Goal: Task Accomplishment & Management: Use online tool/utility

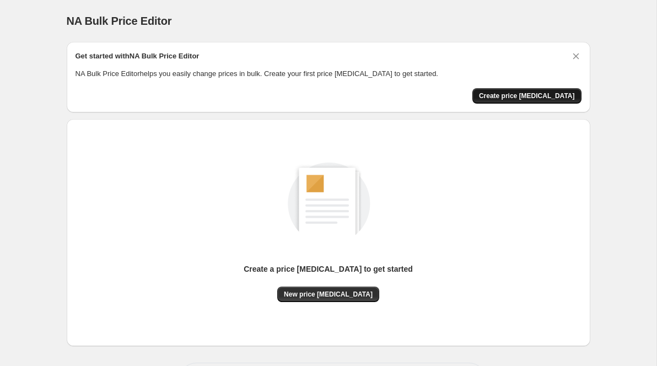
click at [539, 90] on button "Create price [MEDICAL_DATA]" at bounding box center [526, 95] width 109 height 15
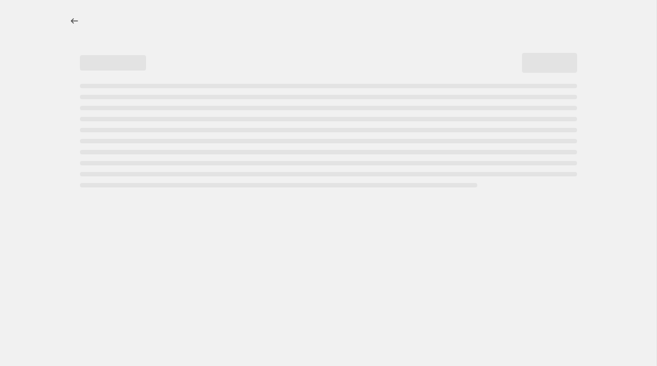
select select "percentage"
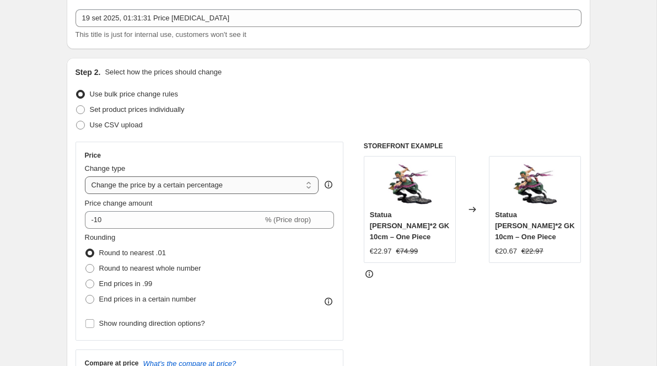
scroll to position [61, 0]
click at [240, 187] on select "Change the price to a certain amount Change the price by a certain amount Chang…" at bounding box center [202, 186] width 234 height 18
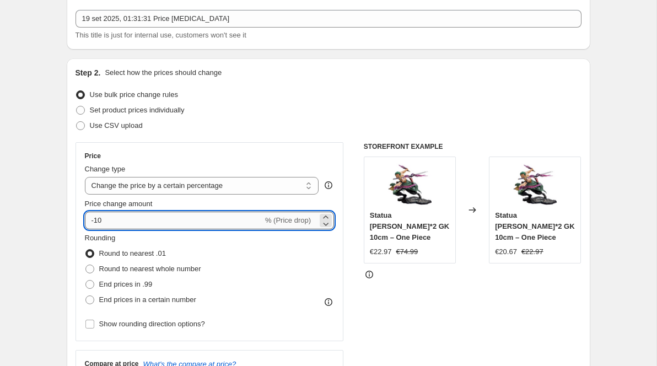
drag, startPoint x: 107, startPoint y: 217, endPoint x: 95, endPoint y: 217, distance: 11.6
click at [95, 217] on input "-10" at bounding box center [174, 221] width 178 height 18
type input "-5"
click at [304, 77] on div "Step 2. Select how the prices should change" at bounding box center [329, 72] width 506 height 11
click at [230, 217] on input "-75" at bounding box center [174, 221] width 178 height 18
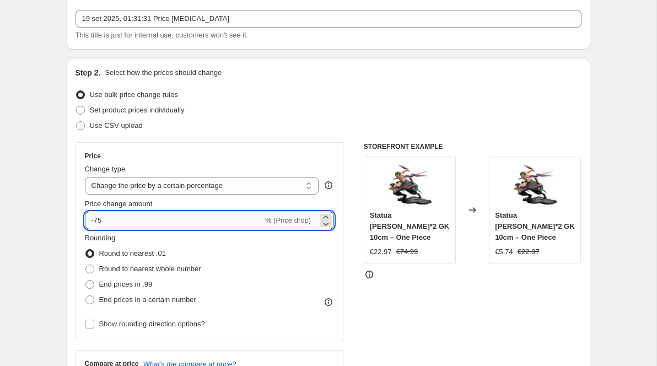
click at [230, 217] on input "-75" at bounding box center [174, 221] width 178 height 18
click at [231, 205] on div "Price change amount" at bounding box center [210, 203] width 250 height 11
click at [223, 217] on input "5" at bounding box center [167, 221] width 165 height 18
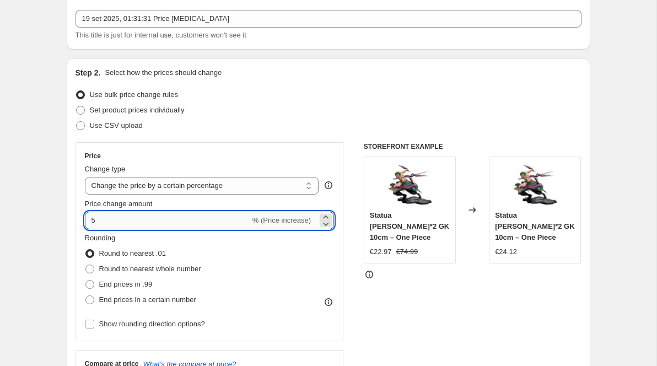
click at [223, 217] on input "5" at bounding box center [167, 221] width 165 height 18
paste input "-7"
click at [268, 104] on div "Set product prices individually" at bounding box center [329, 110] width 506 height 15
click at [173, 226] on input "-75" at bounding box center [174, 221] width 178 height 18
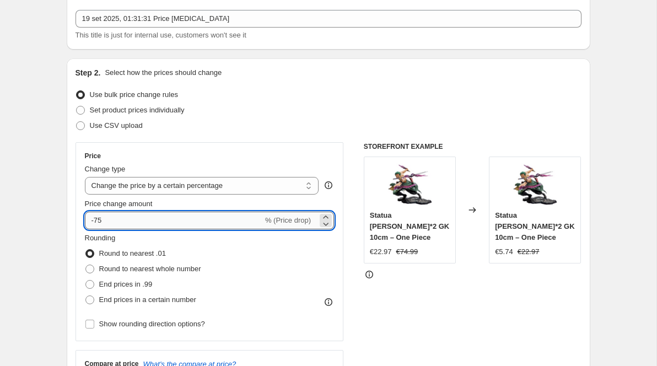
type input "-7"
click at [232, 154] on div "Price" at bounding box center [210, 156] width 250 height 9
click at [184, 218] on input "-60" at bounding box center [174, 221] width 178 height 18
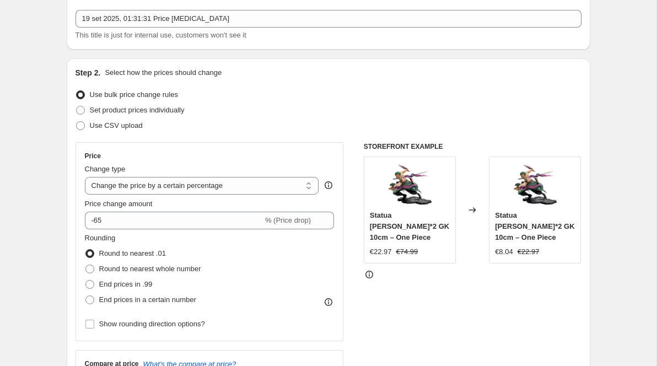
click at [214, 132] on div "Use CSV upload" at bounding box center [329, 125] width 506 height 15
click at [216, 154] on div "Price" at bounding box center [210, 156] width 250 height 9
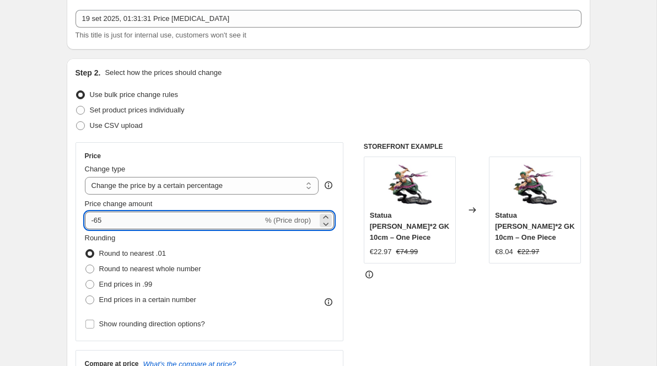
click at [182, 219] on input "-65" at bounding box center [174, 221] width 178 height 18
type input "-6"
click at [249, 159] on div "Price" at bounding box center [210, 156] width 250 height 9
click at [192, 215] on input "-50" at bounding box center [174, 221] width 178 height 18
click at [251, 134] on div "Step 2. Select how the prices should change Use bulk price change rules Set pro…" at bounding box center [329, 251] width 506 height 369
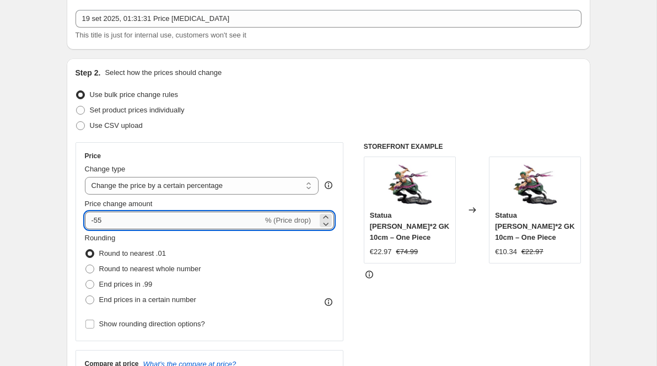
click at [201, 228] on input "-55" at bounding box center [174, 221] width 178 height 18
type input "-50"
click at [259, 106] on div "Set product prices individually" at bounding box center [329, 110] width 506 height 15
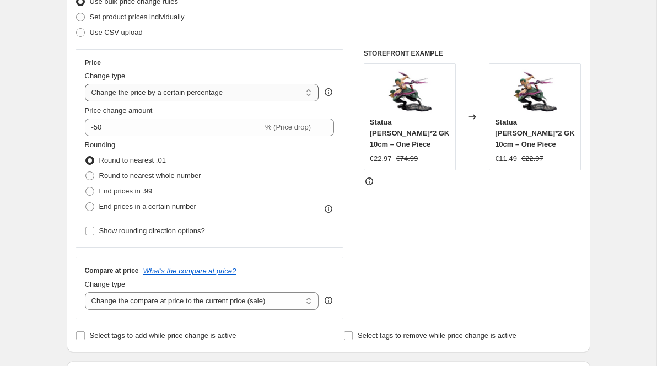
scroll to position [155, 0]
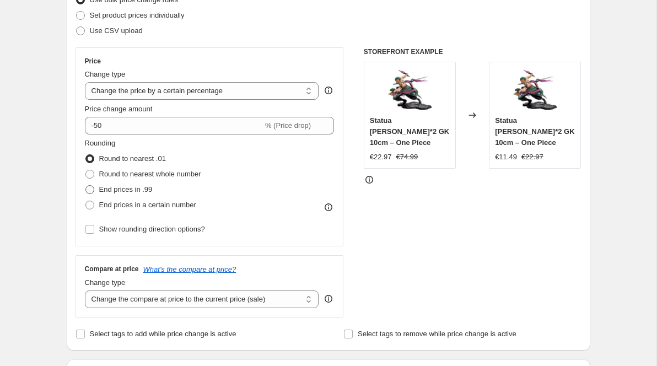
click at [93, 192] on span at bounding box center [89, 189] width 9 height 9
click at [86, 186] on input "End prices in .99" at bounding box center [85, 185] width 1 height 1
radio input "true"
click at [91, 154] on span at bounding box center [89, 158] width 9 height 9
click at [86, 154] on input "Round to nearest .01" at bounding box center [85, 154] width 1 height 1
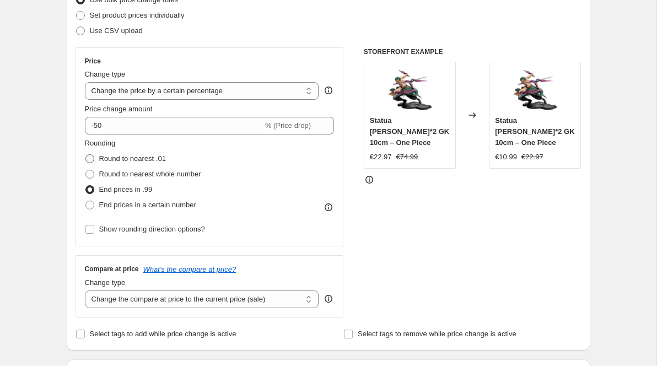
radio input "true"
click at [88, 192] on span at bounding box center [89, 189] width 9 height 9
click at [86, 186] on input "End prices in .99" at bounding box center [85, 185] width 1 height 1
radio input "true"
click at [393, 218] on div "STOREFRONT EXAMPLE Statua Roronoa Zoro*2 GK 10cm – One Piece €22.97 €74.99 Chan…" at bounding box center [473, 182] width 218 height 270
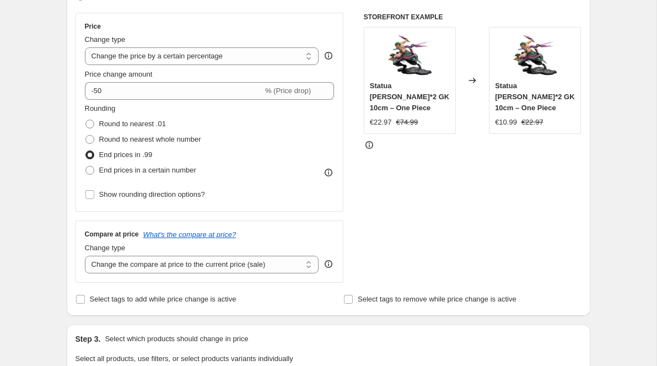
scroll to position [191, 0]
click at [265, 265] on select "Change the compare at price to the current price (sale) Change the compare at p…" at bounding box center [202, 264] width 234 height 18
select select "no_change"
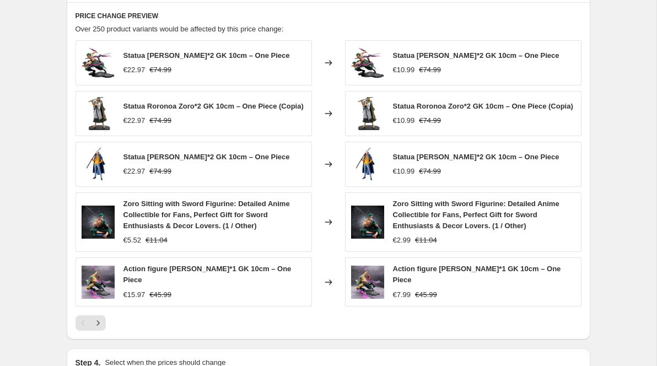
scroll to position [606, 0]
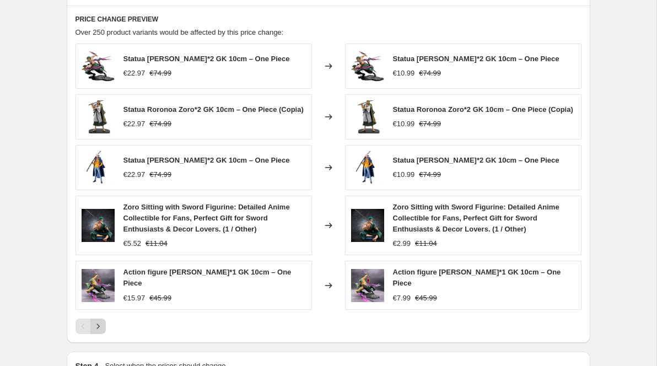
click at [101, 325] on icon "Next" at bounding box center [98, 326] width 11 height 11
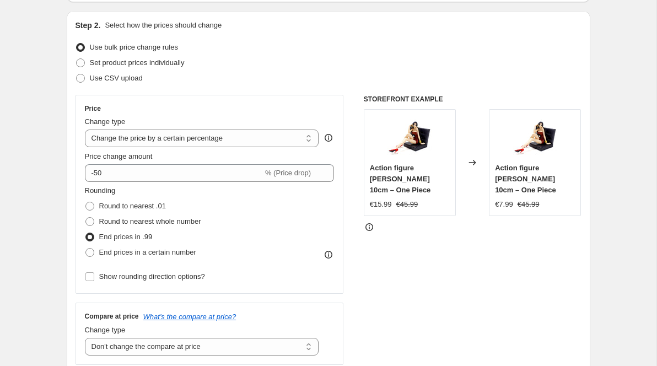
scroll to position [84, 0]
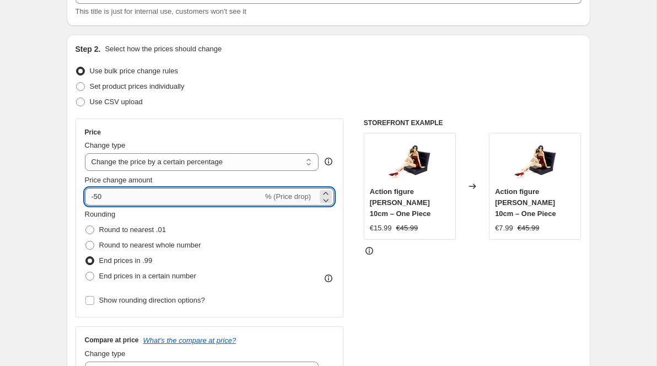
click at [106, 192] on input "-50" at bounding box center [174, 197] width 178 height 18
type input "-5"
click at [196, 123] on div "Price Change type Change the price to a certain amount Change the price by a ce…" at bounding box center [210, 218] width 268 height 199
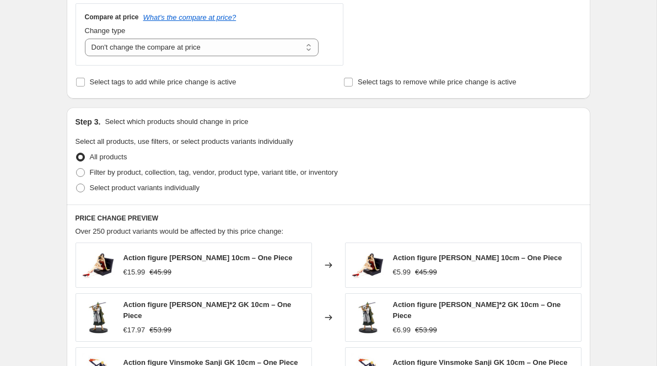
scroll to position [566, 0]
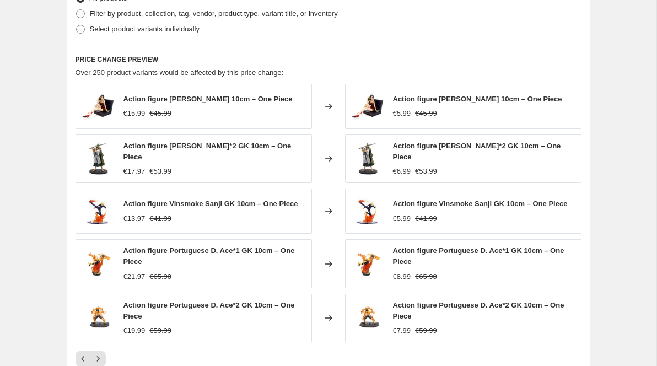
click at [411, 67] on div "PRICE CHANGE PREVIEW Over 250 product variants would be affected by this price …" at bounding box center [329, 211] width 524 height 330
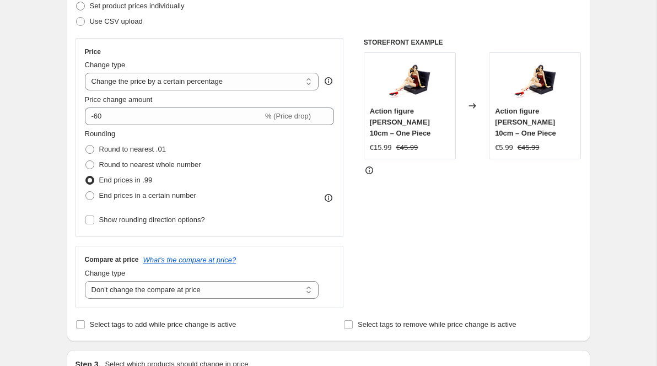
scroll to position [151, 0]
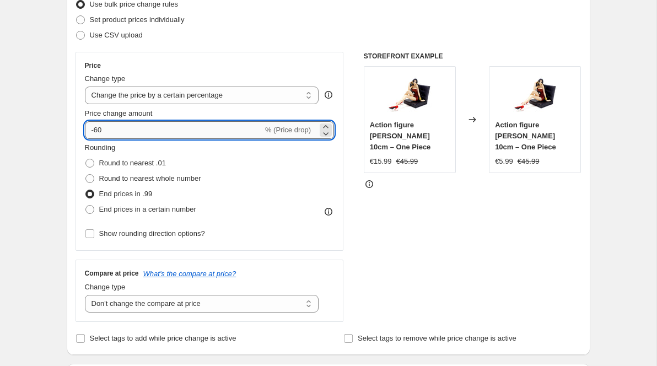
click at [180, 123] on input "-60" at bounding box center [174, 130] width 178 height 18
click at [173, 128] on input "-60" at bounding box center [174, 130] width 178 height 18
type input "-6"
type input "-40"
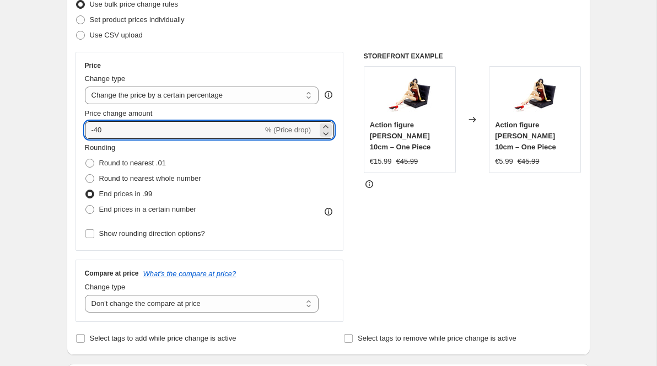
click at [250, 39] on div "Use CSV upload" at bounding box center [329, 35] width 506 height 15
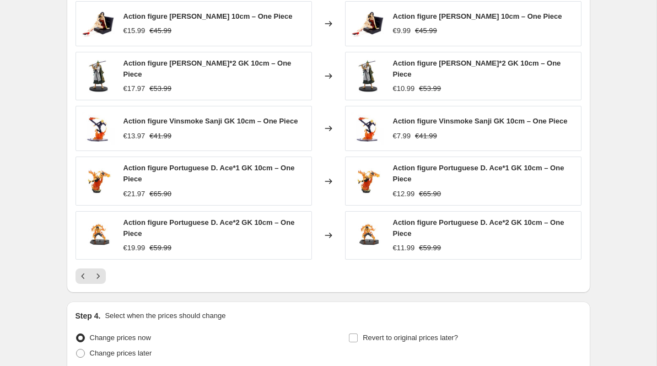
scroll to position [623, 0]
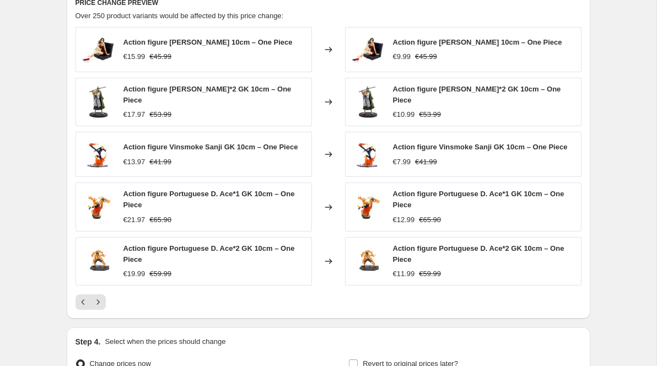
click at [400, 298] on div at bounding box center [329, 301] width 506 height 15
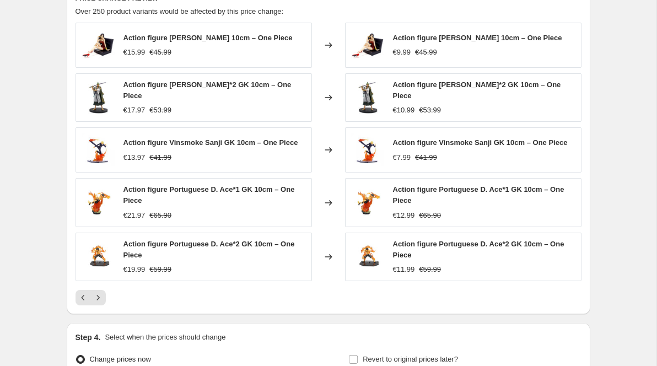
scroll to position [743, 0]
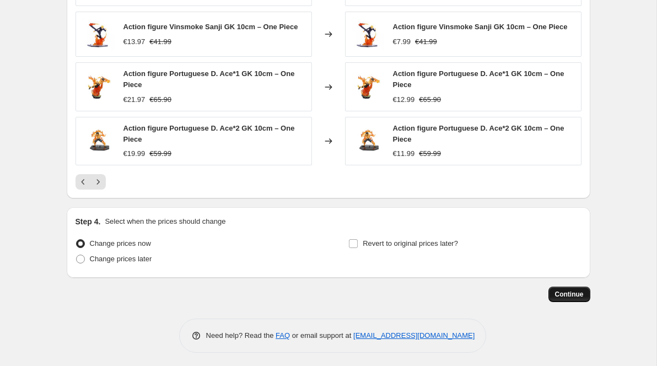
click at [574, 292] on span "Continue" at bounding box center [569, 294] width 29 height 9
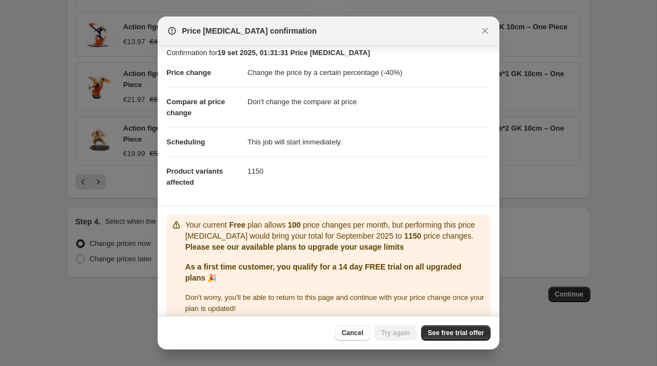
scroll to position [19, 0]
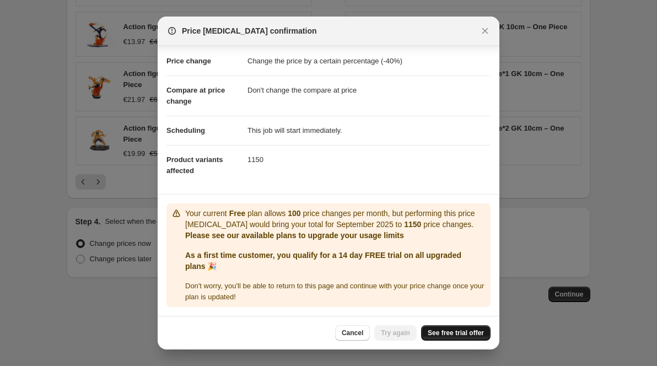
click at [455, 331] on span "See free trial offer" at bounding box center [456, 333] width 56 height 9
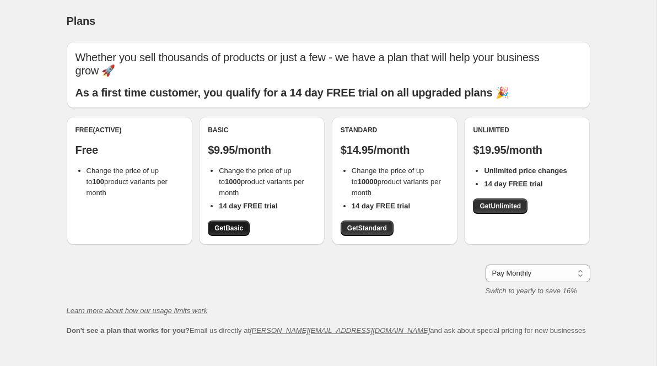
click at [237, 224] on span "Get Basic" at bounding box center [228, 228] width 29 height 9
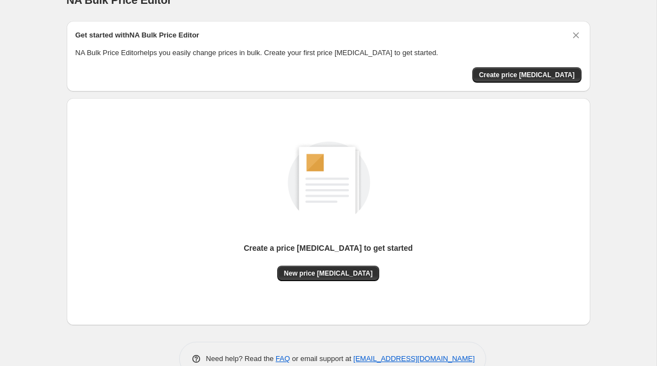
scroll to position [28, 0]
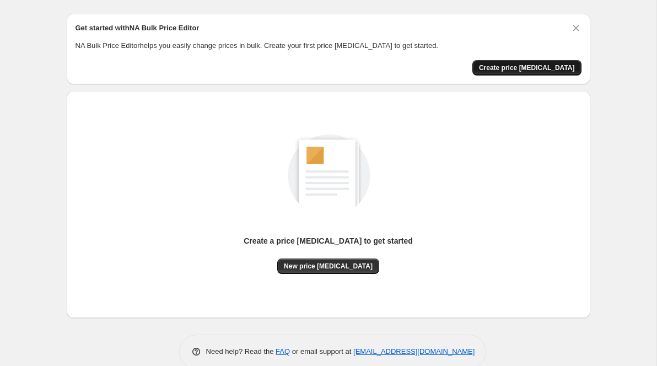
click at [537, 61] on button "Create price [MEDICAL_DATA]" at bounding box center [526, 67] width 109 height 15
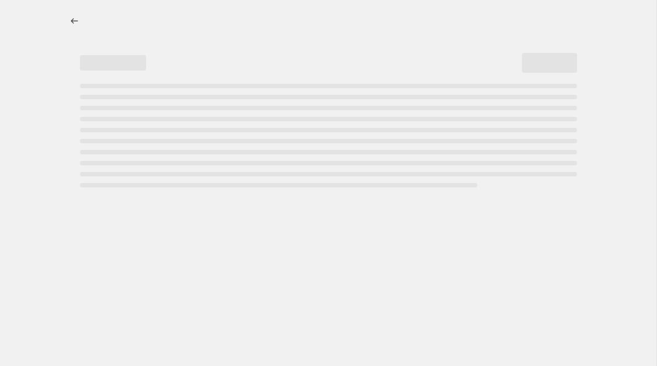
select select "percentage"
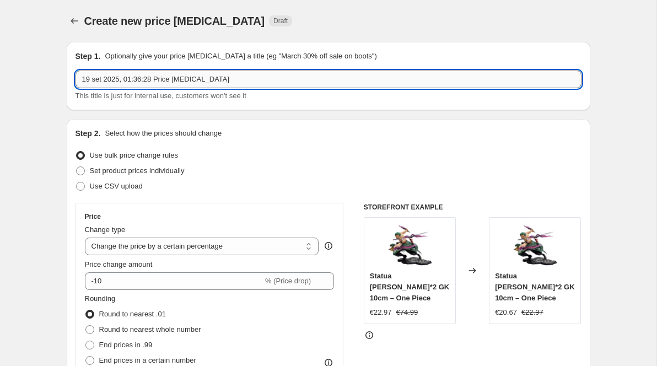
click at [175, 82] on input "19 set 2025, 01:36:28 Price change job" at bounding box center [329, 80] width 506 height 18
type input "Super Offerta"
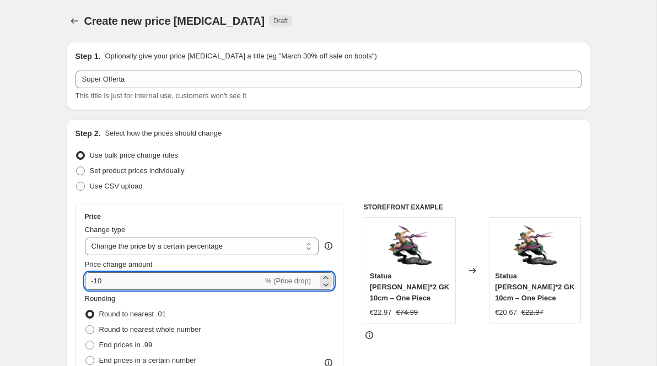
click at [179, 283] on input "-10" at bounding box center [174, 281] width 178 height 18
type input "-1"
type input "-40"
click at [319, 171] on div "Set product prices individually" at bounding box center [329, 170] width 506 height 15
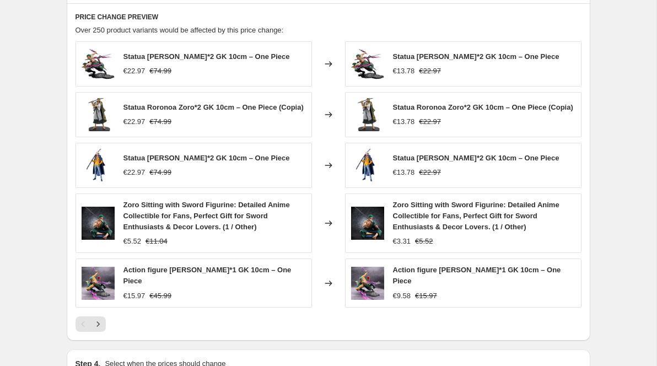
scroll to position [709, 0]
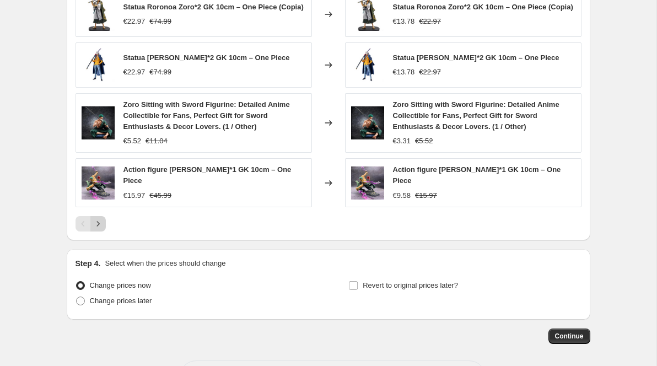
click at [100, 222] on icon "Next" at bounding box center [98, 223] width 11 height 11
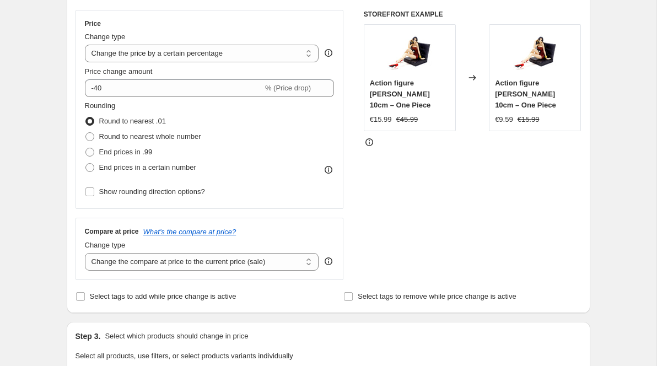
scroll to position [184, 0]
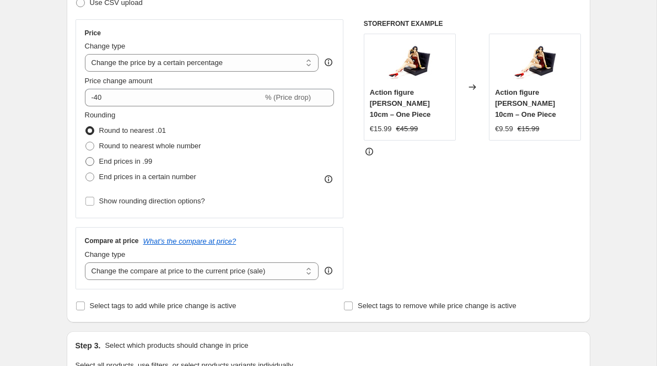
click at [90, 161] on span at bounding box center [89, 161] width 9 height 9
click at [86, 158] on input "End prices in .99" at bounding box center [85, 157] width 1 height 1
radio input "true"
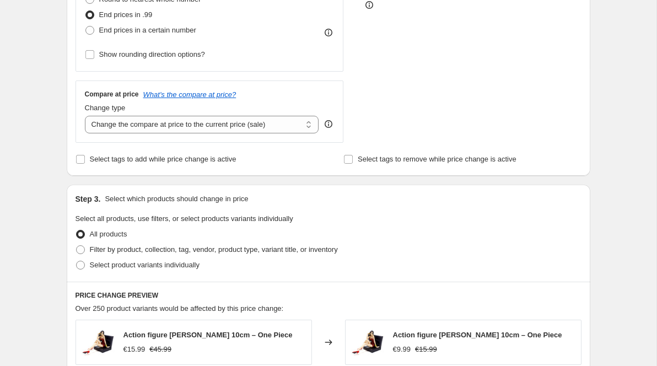
scroll to position [326, 0]
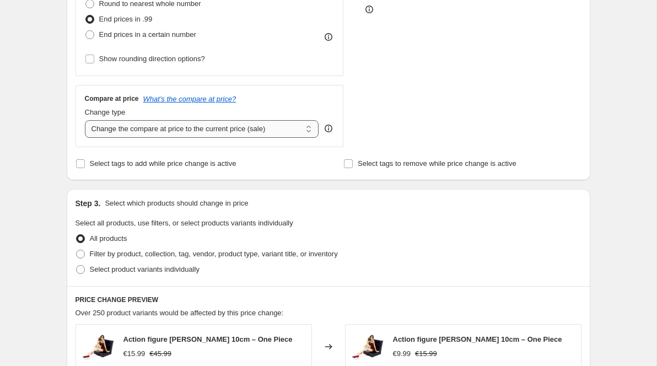
click at [236, 128] on select "Change the compare at price to the current price (sale) Change the compare at p…" at bounding box center [202, 129] width 234 height 18
click at [363, 84] on div "Price Change type Change the price to a certain amount Change the price by a ce…" at bounding box center [329, 12] width 506 height 270
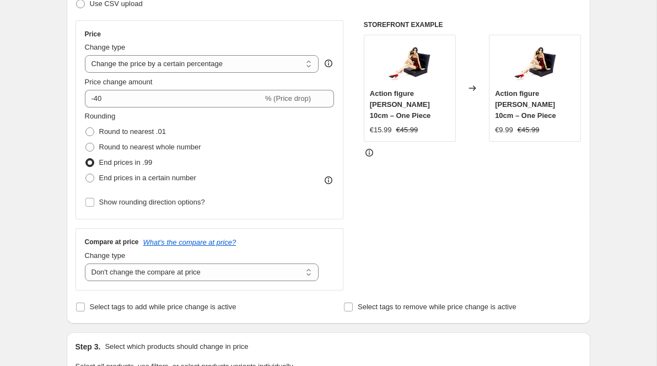
scroll to position [198, 0]
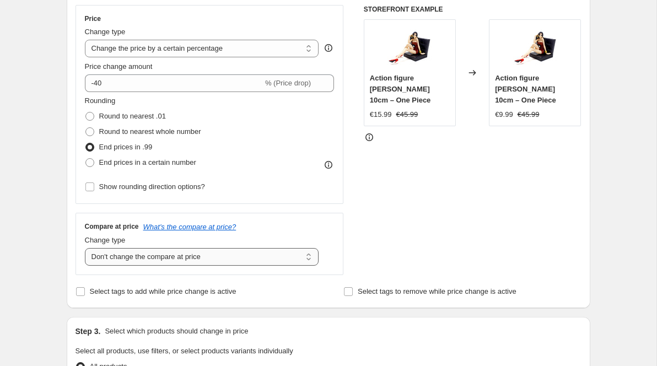
click at [227, 251] on select "Change the compare at price to the current price (sale) Change the compare at p…" at bounding box center [202, 257] width 234 height 18
click at [219, 260] on select "Change the compare at price to the current price (sale) Change the compare at p…" at bounding box center [202, 257] width 234 height 18
select select "no_change"
click at [403, 200] on div "STOREFRONT EXAMPLE Action figure Boa Hancock 10cm – One Piece €15.99 €45.99 Cha…" at bounding box center [473, 140] width 218 height 270
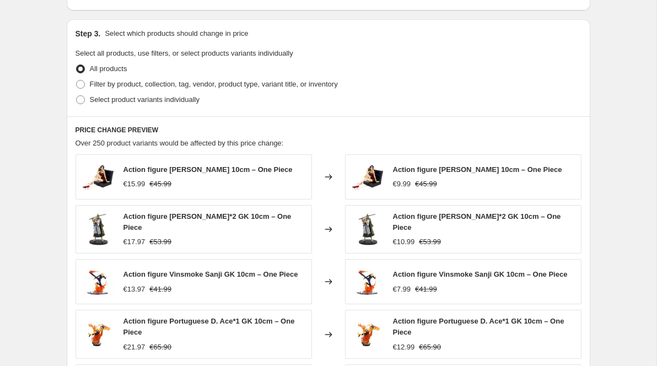
scroll to position [743, 0]
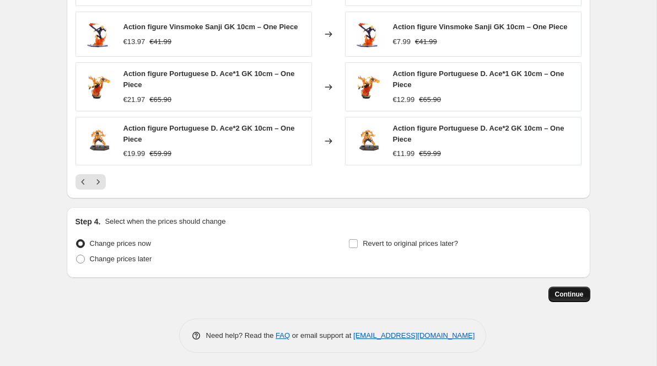
click at [565, 291] on span "Continue" at bounding box center [569, 294] width 29 height 9
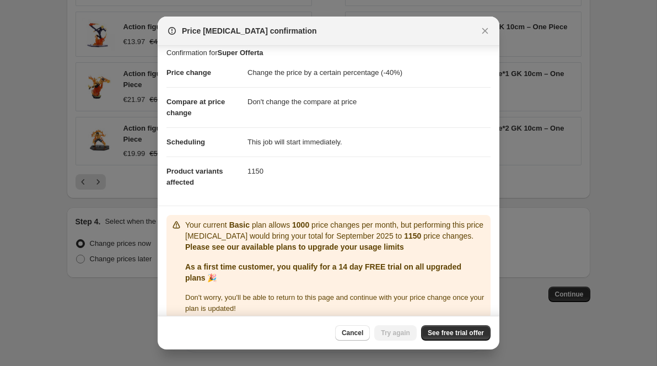
scroll to position [19, 0]
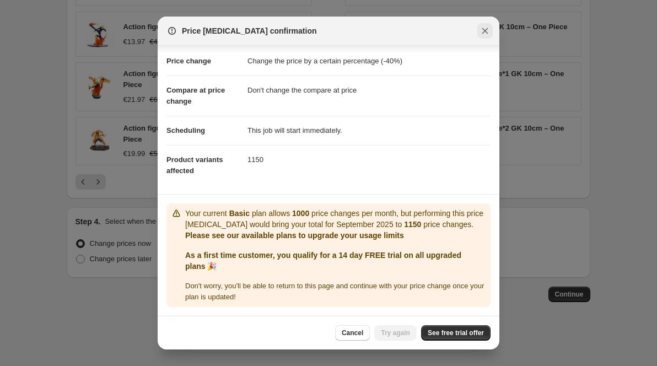
click at [483, 37] on button "Close" at bounding box center [484, 30] width 15 height 15
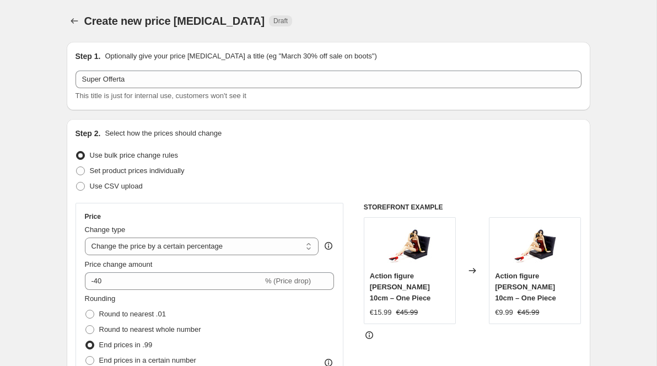
scroll to position [743, 0]
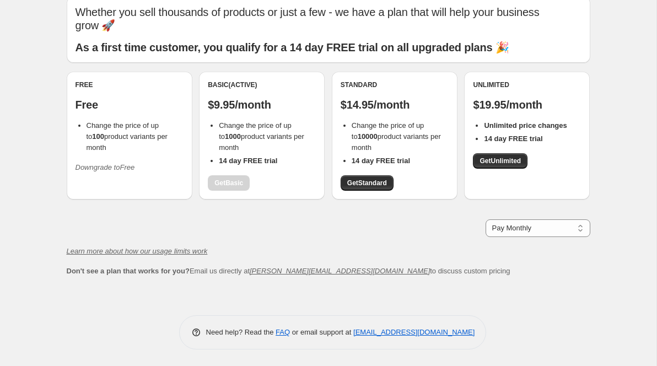
scroll to position [32, 0]
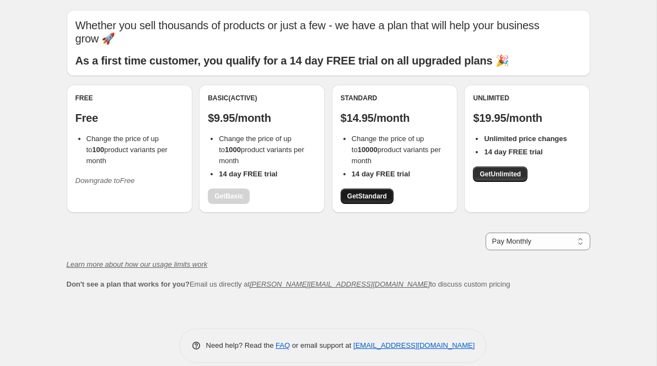
click at [367, 192] on span "Get Standard" at bounding box center [367, 196] width 40 height 9
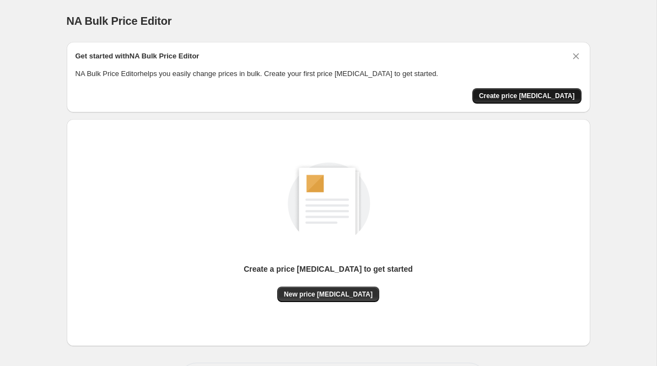
click at [509, 96] on span "Create price [MEDICAL_DATA]" at bounding box center [527, 96] width 96 height 9
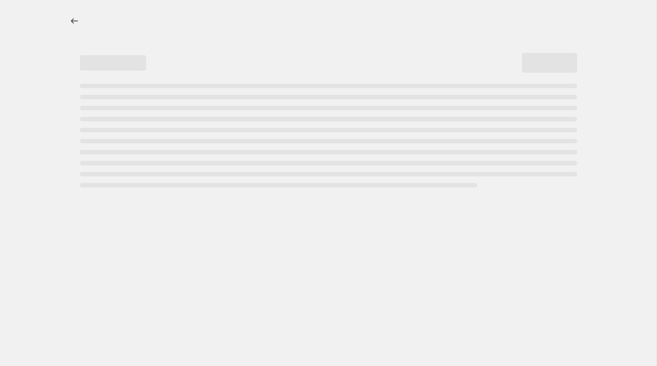
select select "percentage"
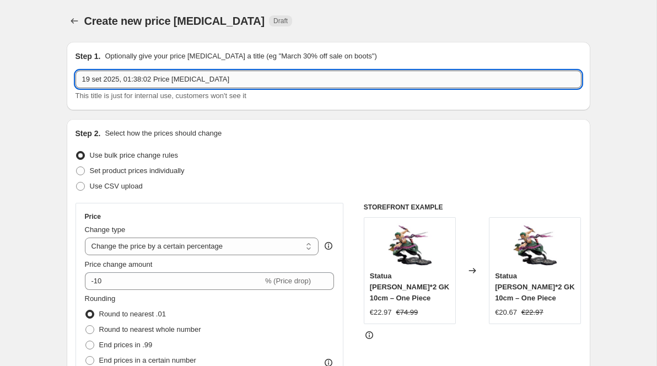
click at [181, 80] on input "19 set 2025, 01:38:02 Price [MEDICAL_DATA]" at bounding box center [329, 80] width 506 height 18
type input "Super Offerta"
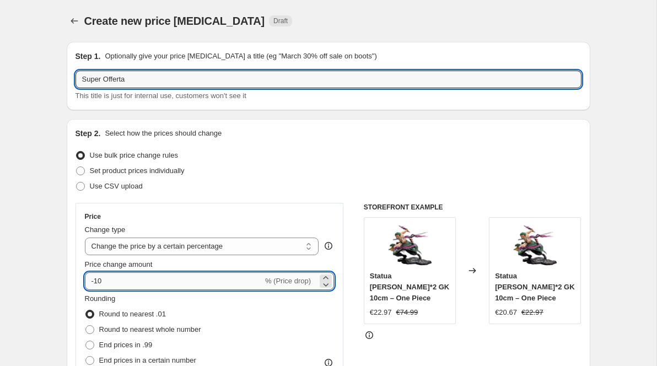
click at [163, 285] on input "-10" at bounding box center [174, 281] width 178 height 18
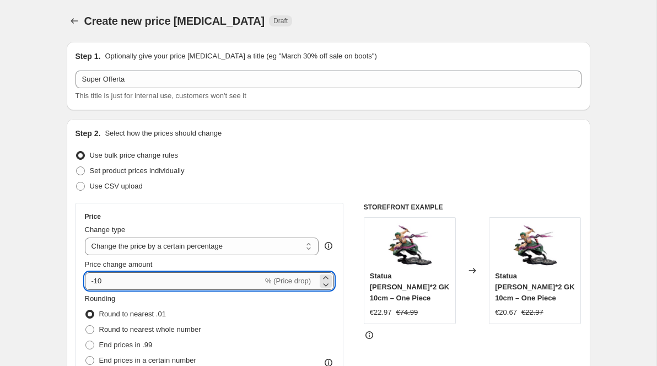
type input "-1"
type input "-40"
click at [234, 191] on div "Use CSV upload" at bounding box center [329, 186] width 506 height 15
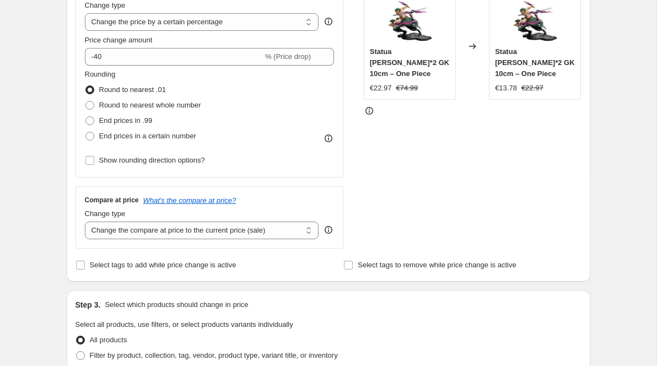
scroll to position [300, 0]
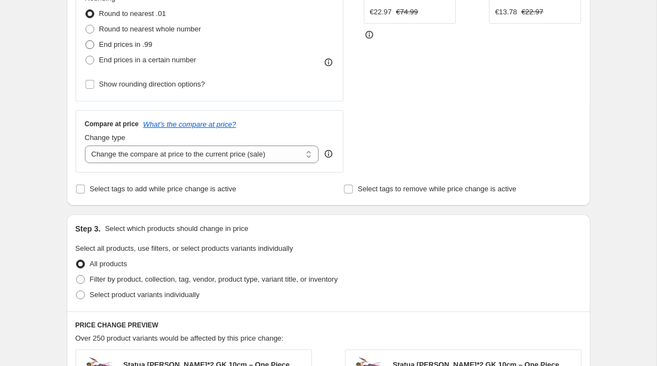
click at [90, 43] on span at bounding box center [89, 44] width 9 height 9
click at [86, 41] on input "End prices in .99" at bounding box center [85, 40] width 1 height 1
radio input "true"
click at [150, 158] on select "Change the compare at price to the current price (sale) Change the compare at p…" at bounding box center [202, 155] width 234 height 18
select select "no_change"
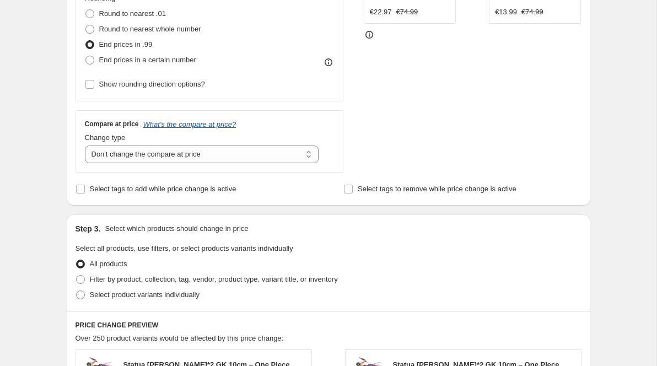
click at [630, 103] on div "Create new price [MEDICAL_DATA]. This page is ready Create new price [MEDICAL_D…" at bounding box center [328, 260] width 657 height 1120
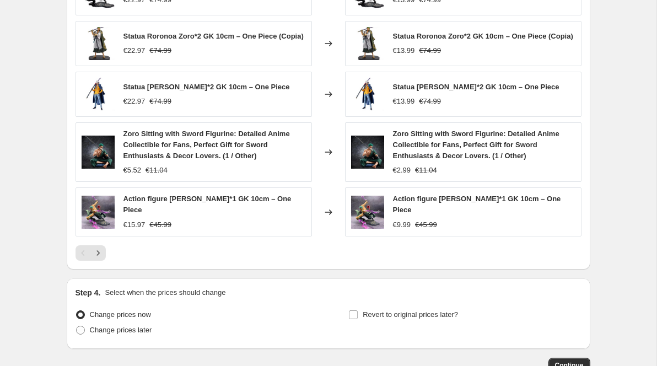
scroll to position [676, 0]
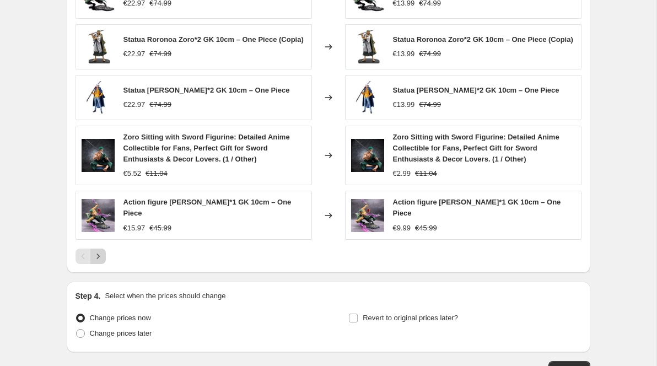
click at [92, 251] on button "Next" at bounding box center [97, 256] width 15 height 15
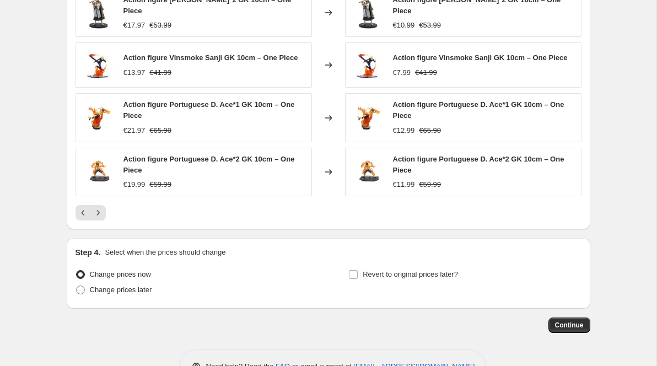
scroll to position [743, 0]
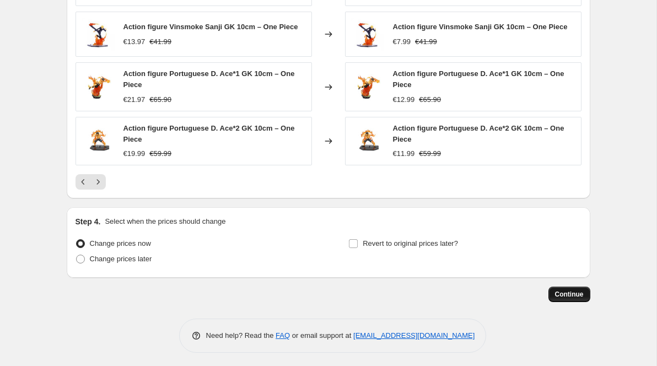
click at [568, 292] on span "Continue" at bounding box center [569, 294] width 29 height 9
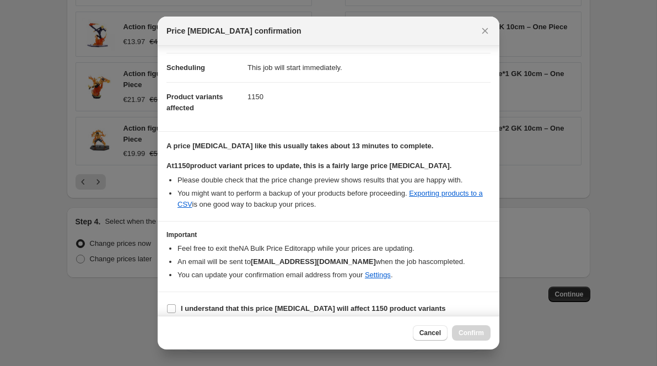
scroll to position [91, 0]
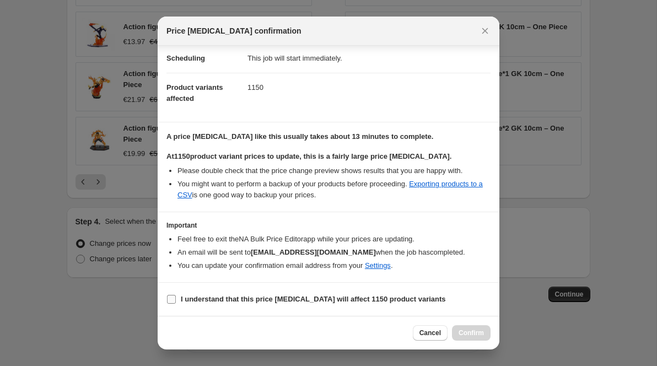
click at [169, 299] on input "I understand that this price [MEDICAL_DATA] will affect 1150 product variants" at bounding box center [171, 299] width 9 height 9
checkbox input "true"
click at [480, 336] on span "Confirm" at bounding box center [471, 333] width 25 height 9
type input "Super Offerta"
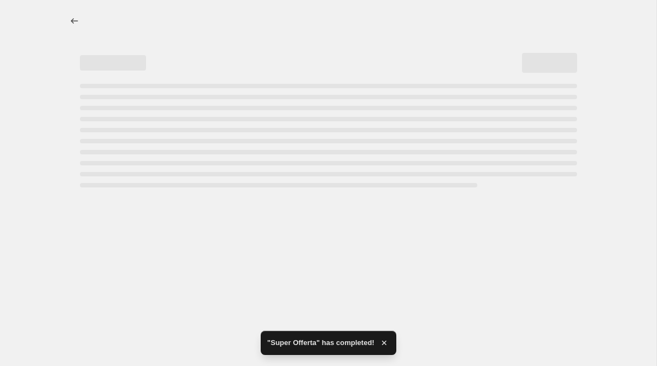
select select "percentage"
select select "no_change"
